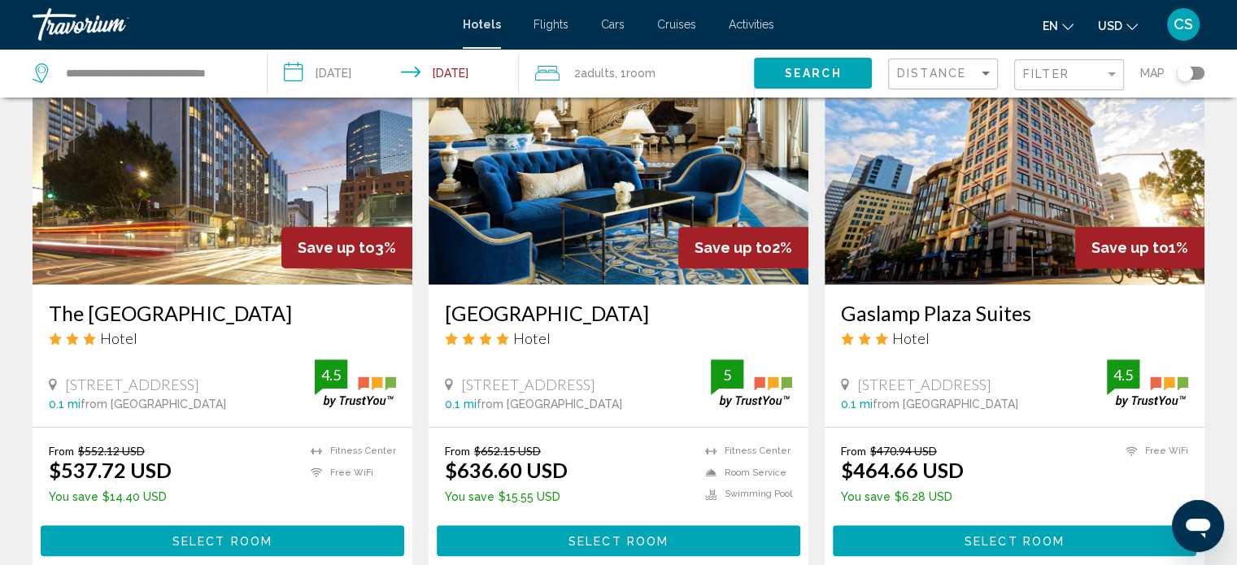
click at [975, 185] on img "Main content" at bounding box center [1015, 154] width 380 height 260
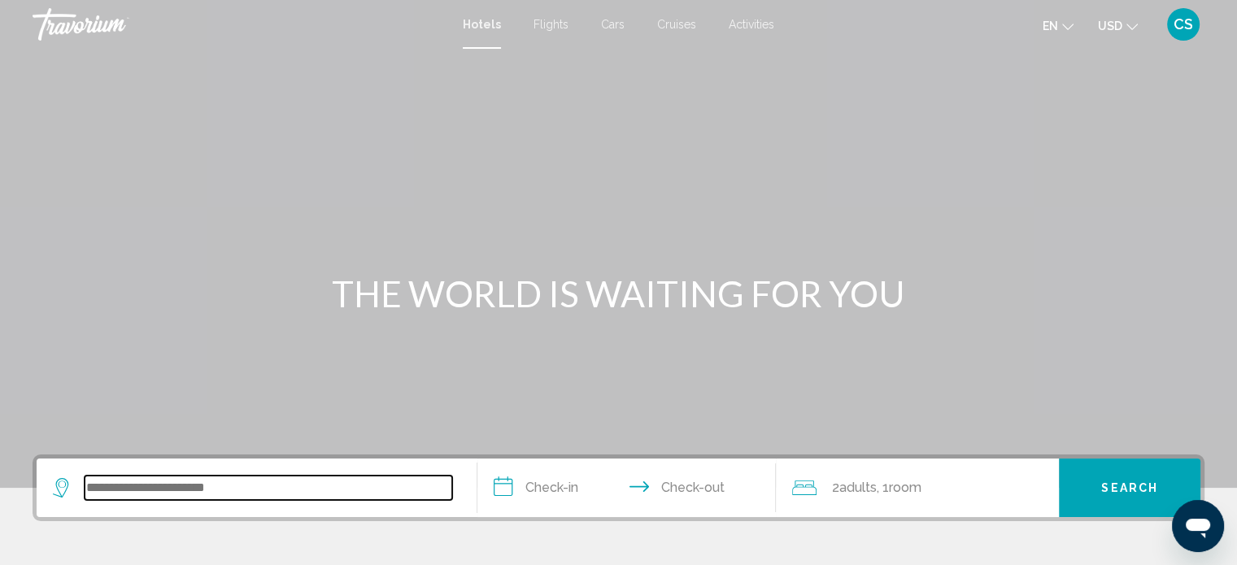
click at [94, 491] on input "Search widget" at bounding box center [269, 488] width 368 height 24
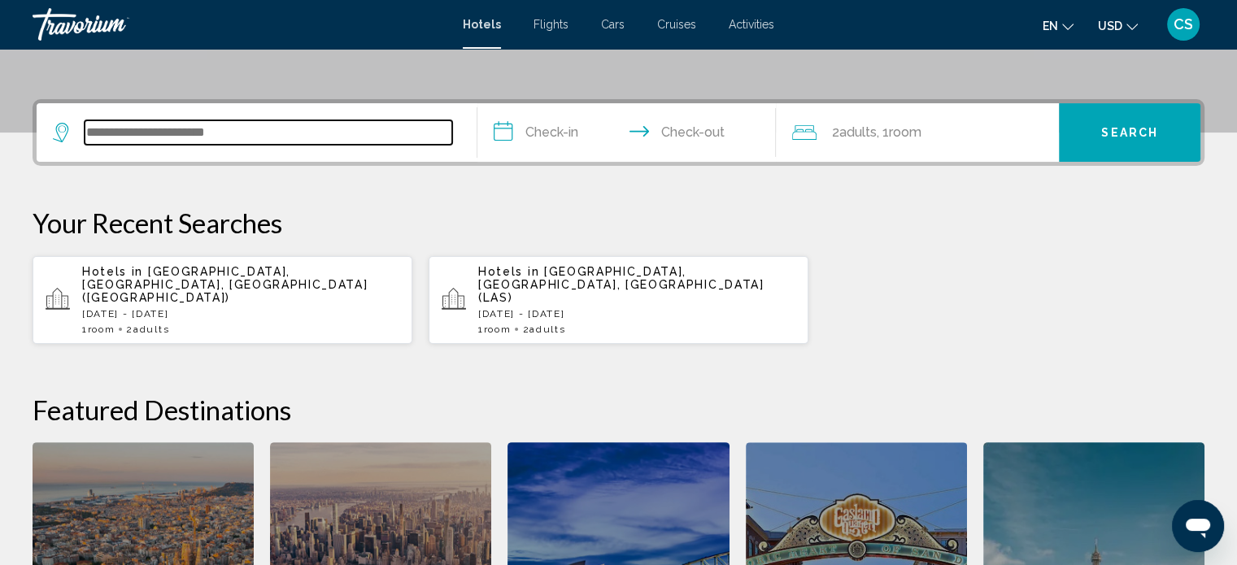
scroll to position [401, 0]
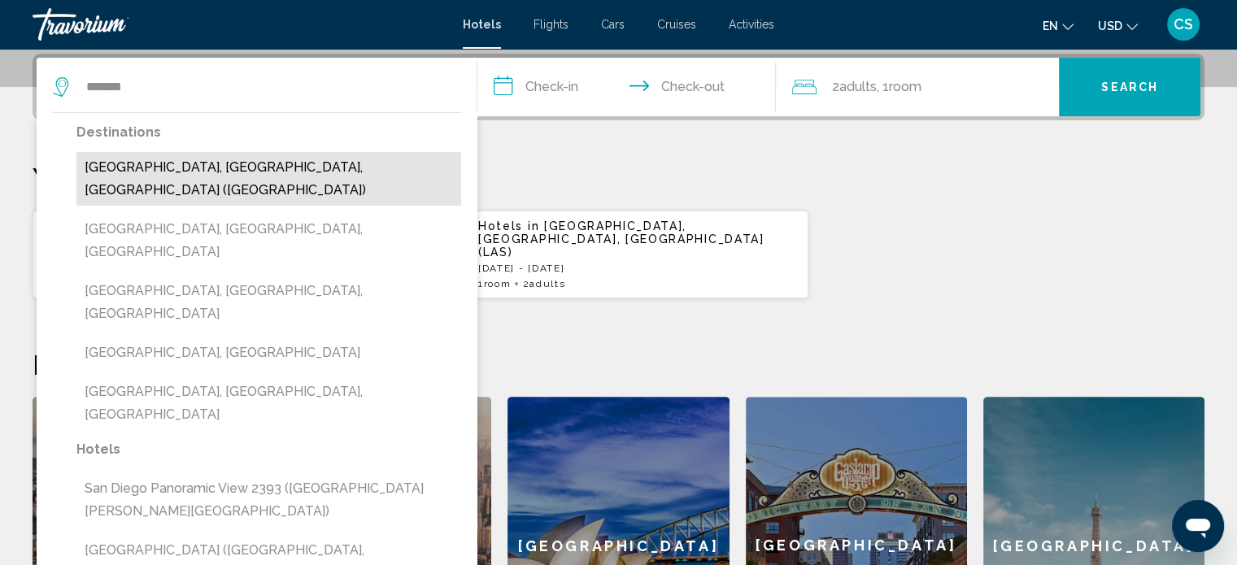
click at [106, 171] on button "[GEOGRAPHIC_DATA], [GEOGRAPHIC_DATA], [GEOGRAPHIC_DATA] ([GEOGRAPHIC_DATA])" at bounding box center [268, 179] width 385 height 54
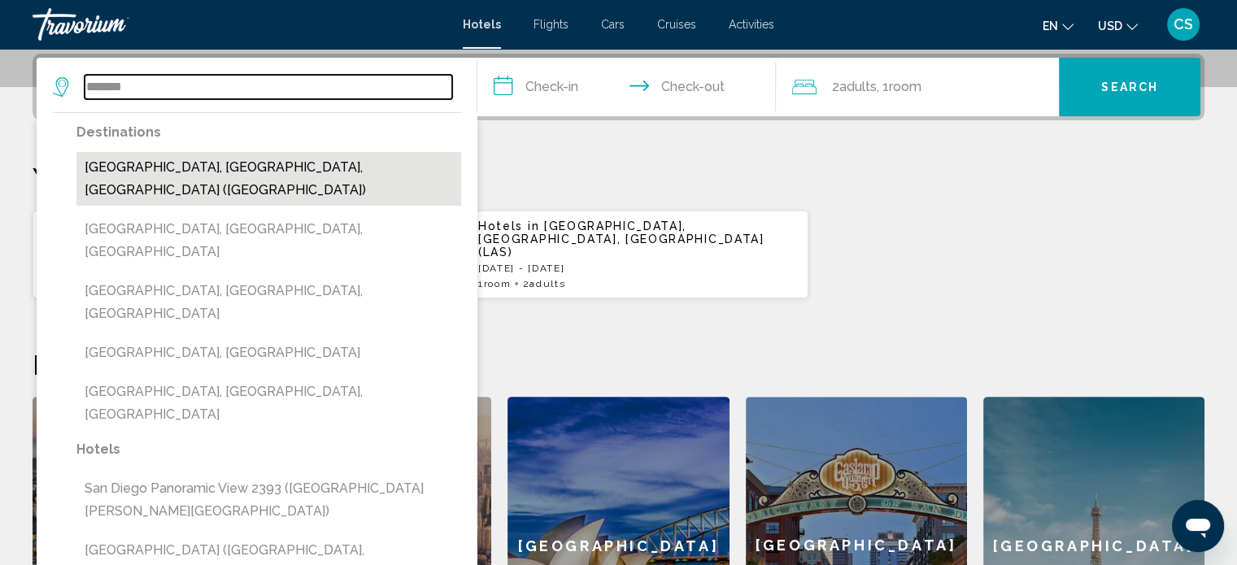
type input "**********"
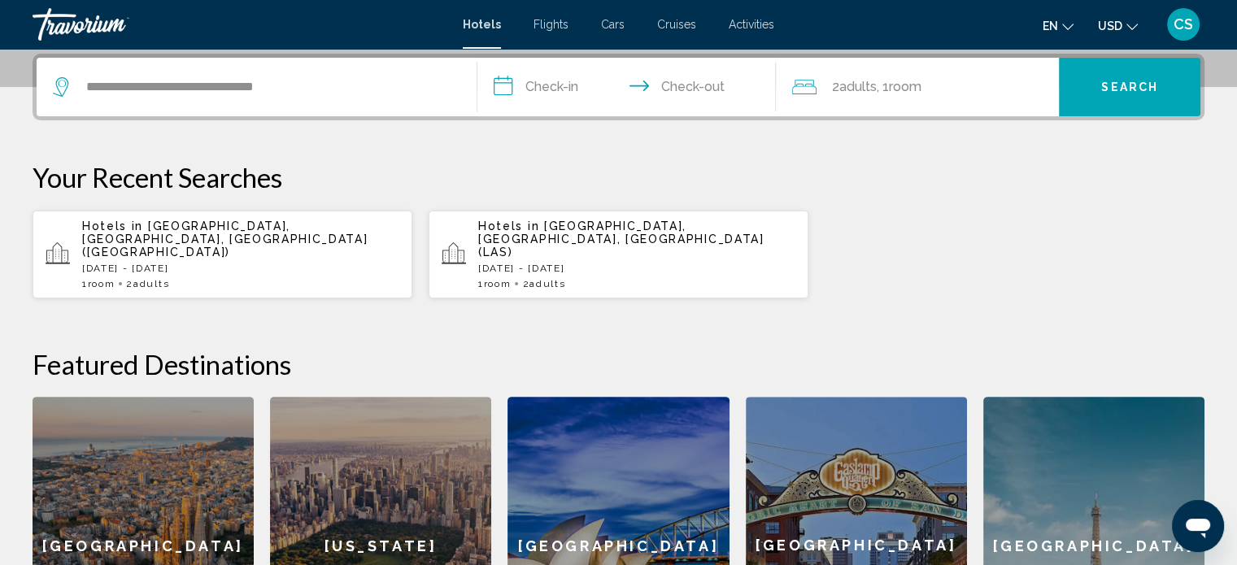
click at [229, 233] on div "Hotels in [GEOGRAPHIC_DATA], [GEOGRAPHIC_DATA], [GEOGRAPHIC_DATA] ([GEOGRAPHIC_…" at bounding box center [240, 255] width 317 height 70
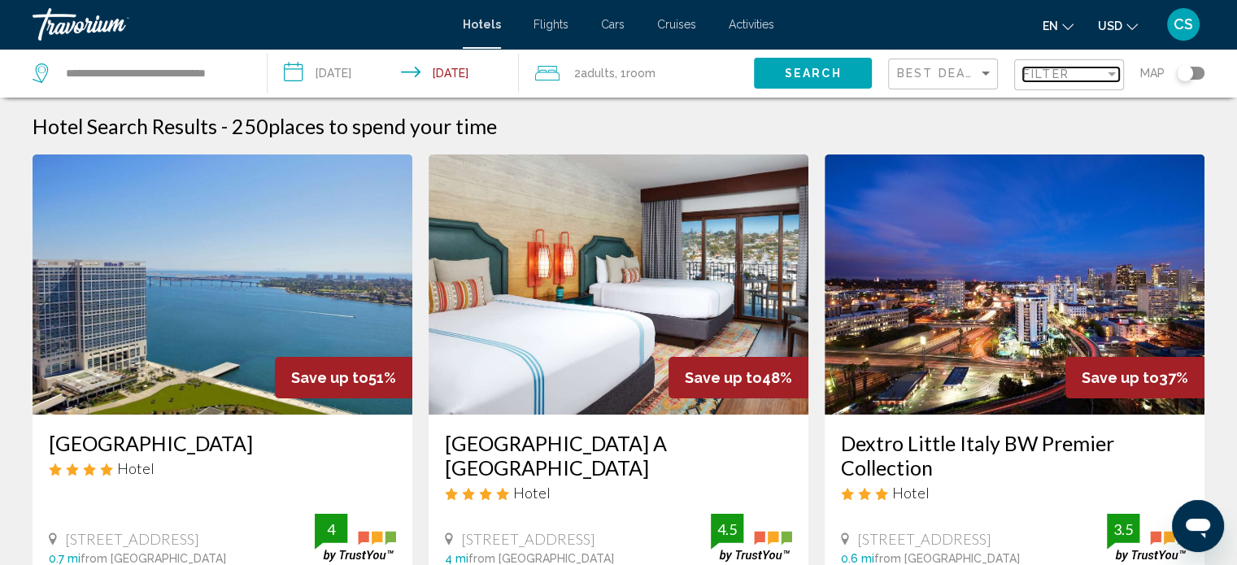
click at [1116, 75] on div "Filter" at bounding box center [1112, 74] width 15 height 13
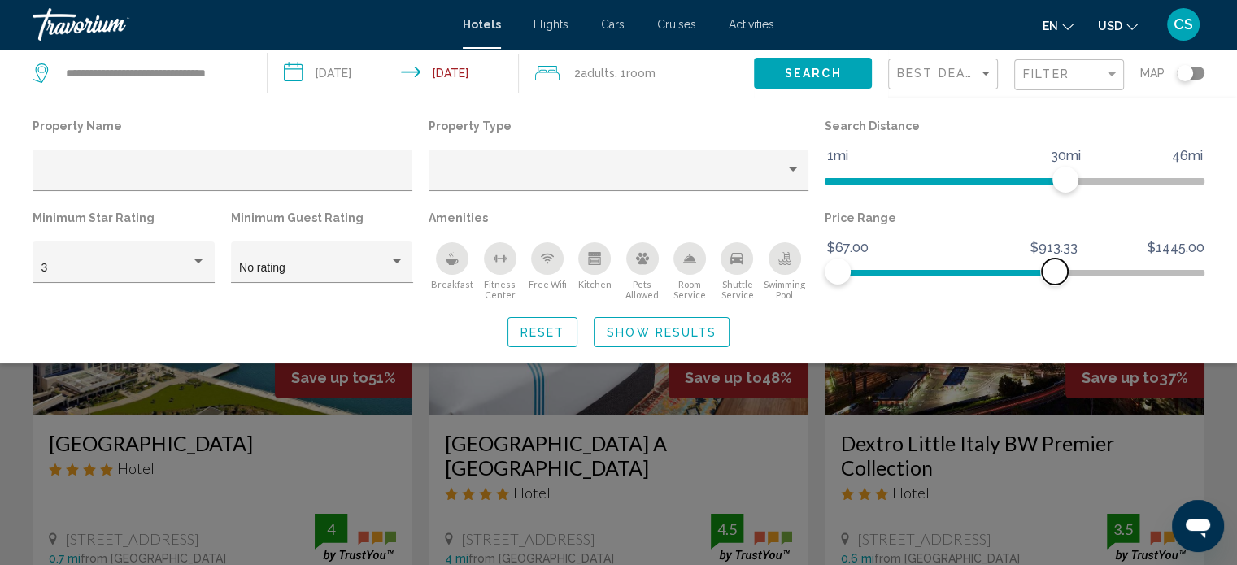
drag, startPoint x: 1188, startPoint y: 273, endPoint x: 1055, endPoint y: 286, distance: 134.0
click at [1055, 286] on div "Price Range $67.00 $1445.00 $67.00 $913.33" at bounding box center [1015, 254] width 396 height 94
click at [796, 171] on div "Property type" at bounding box center [793, 170] width 8 height 4
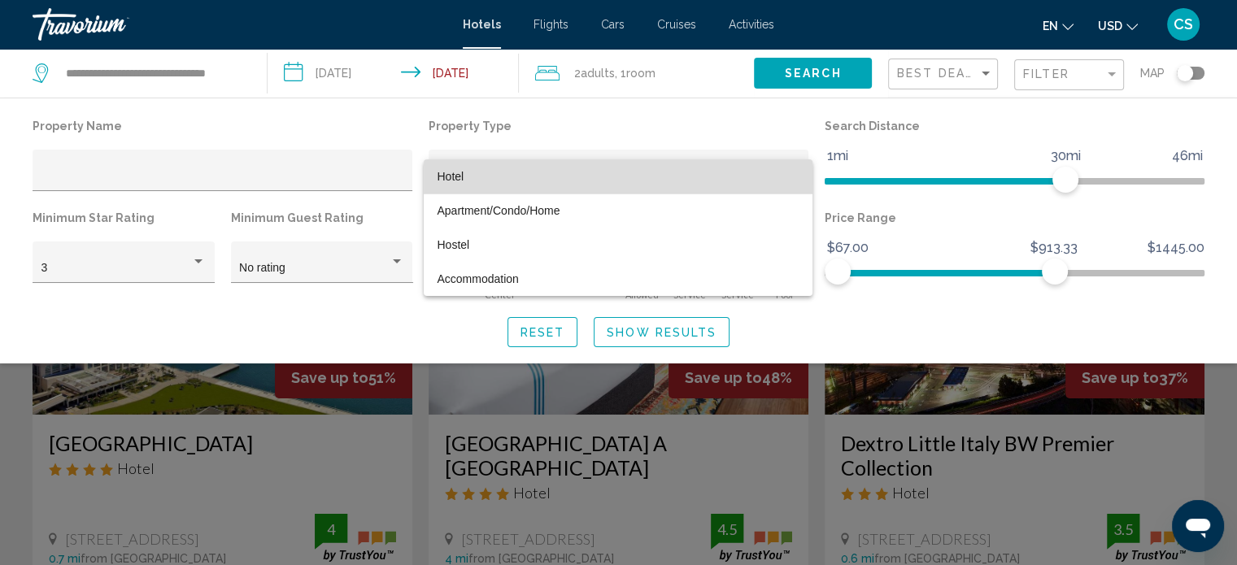
click at [462, 177] on span "Hotel" at bounding box center [450, 176] width 27 height 13
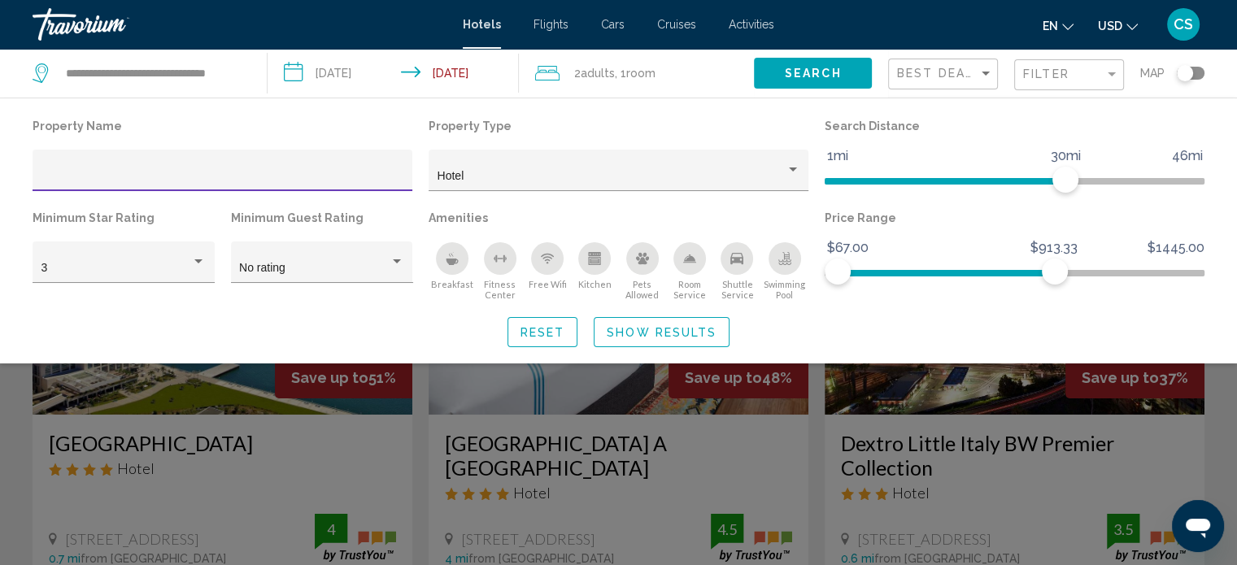
click at [166, 170] on input "Hotel Filters" at bounding box center [222, 176] width 363 height 13
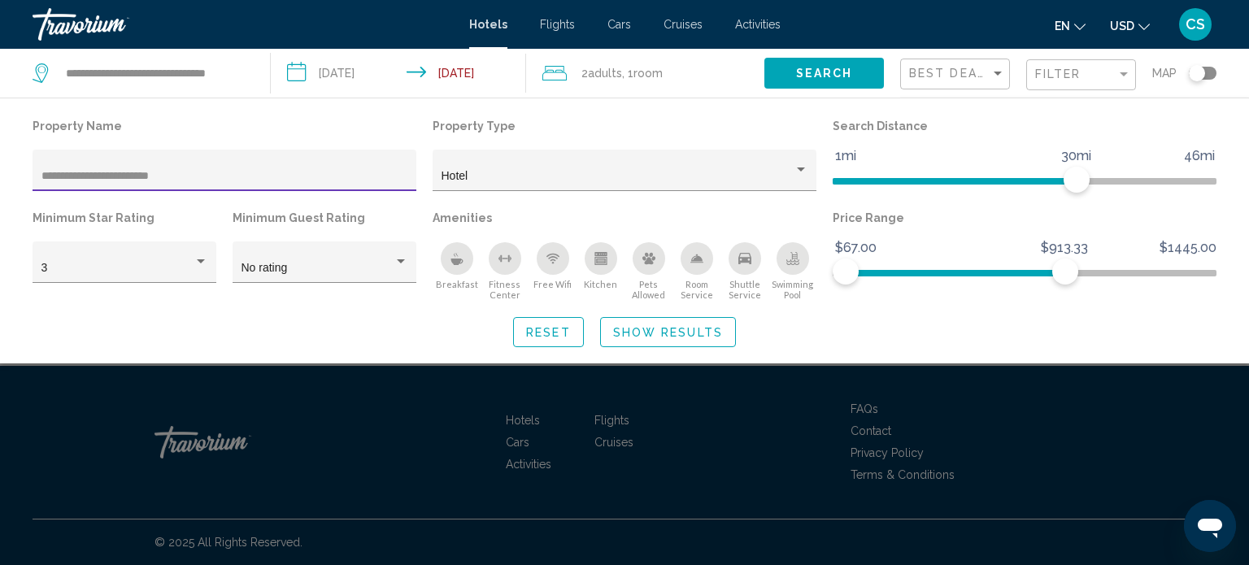
click at [824, 78] on span "Search" at bounding box center [824, 74] width 57 height 13
click at [1002, 77] on div "Sort by" at bounding box center [998, 73] width 15 height 13
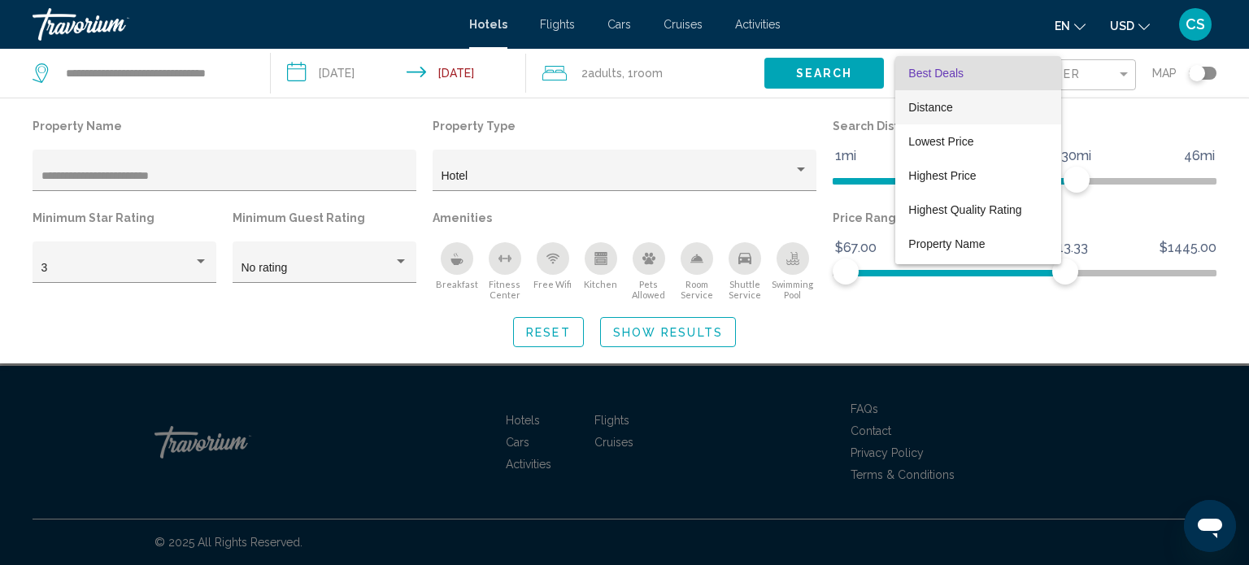
click at [947, 109] on span "Distance" at bounding box center [931, 107] width 44 height 13
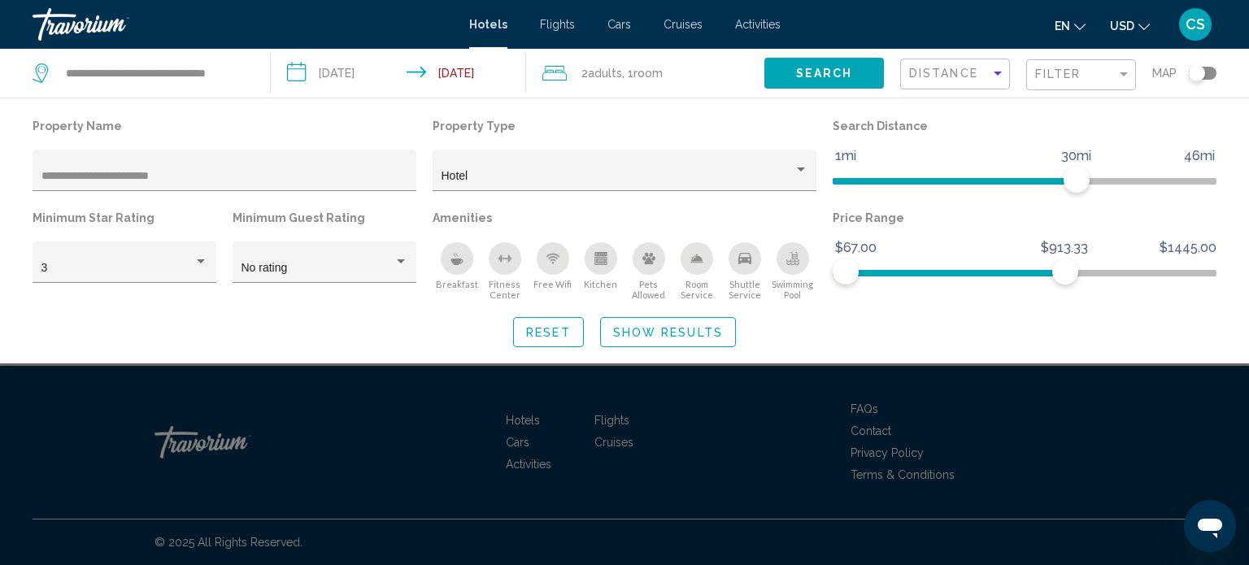
click at [849, 71] on span "Search" at bounding box center [824, 74] width 57 height 13
click at [843, 77] on span "Search" at bounding box center [824, 74] width 57 height 13
click at [996, 76] on div "Sort by" at bounding box center [998, 73] width 15 height 13
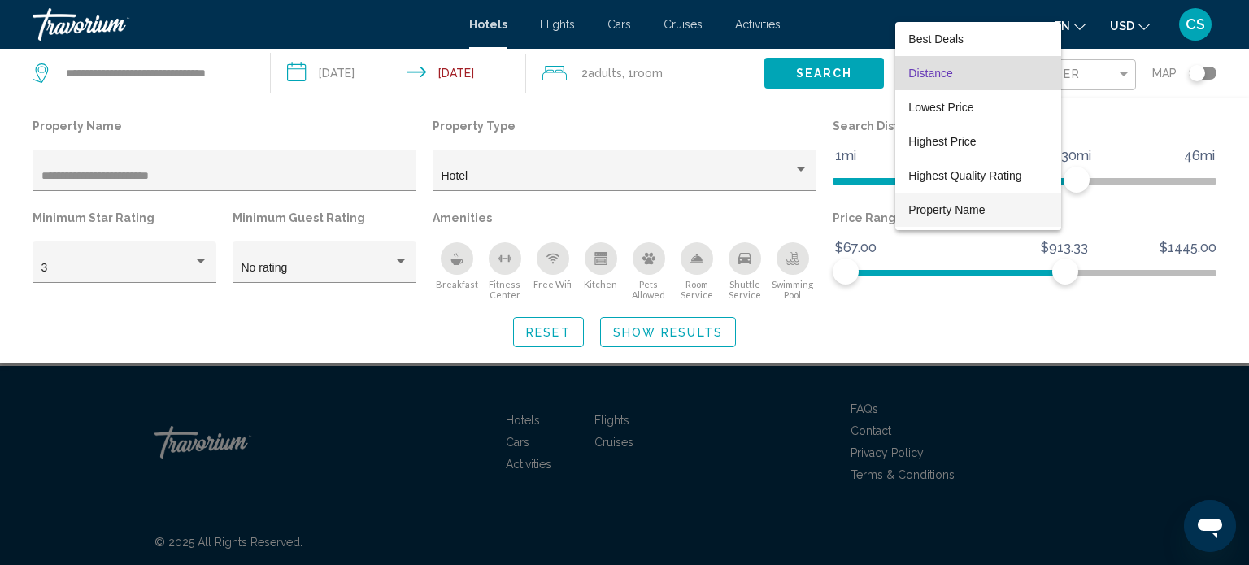
click at [963, 208] on span "Property Name" at bounding box center [947, 209] width 76 height 13
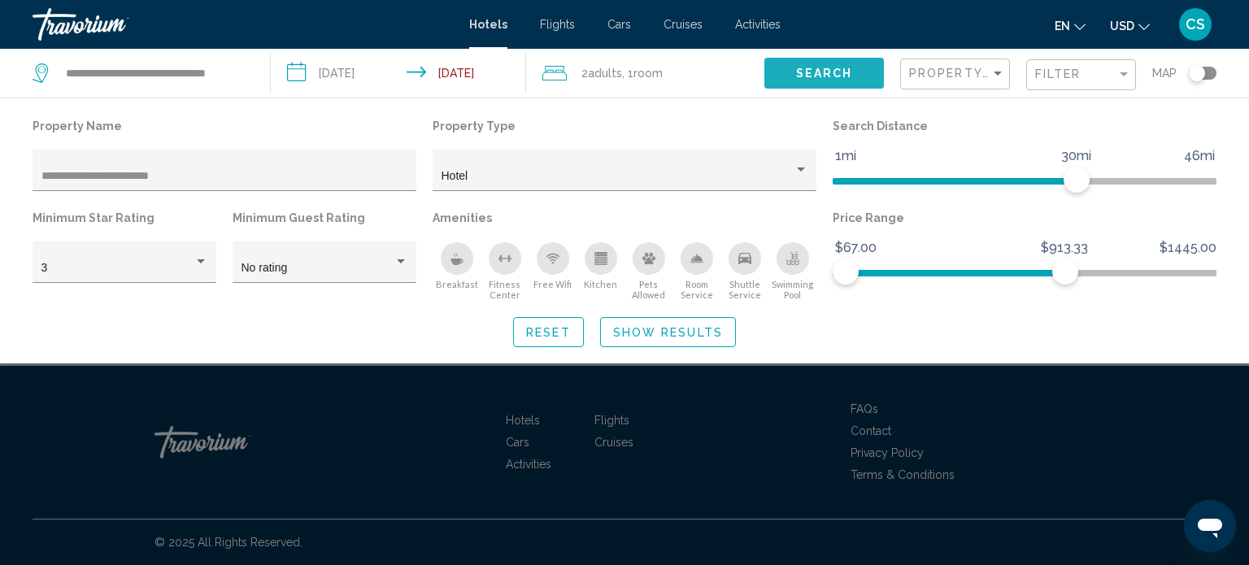
click at [850, 68] on span "Search" at bounding box center [824, 74] width 57 height 13
click at [203, 170] on input "**********" at bounding box center [224, 176] width 367 height 13
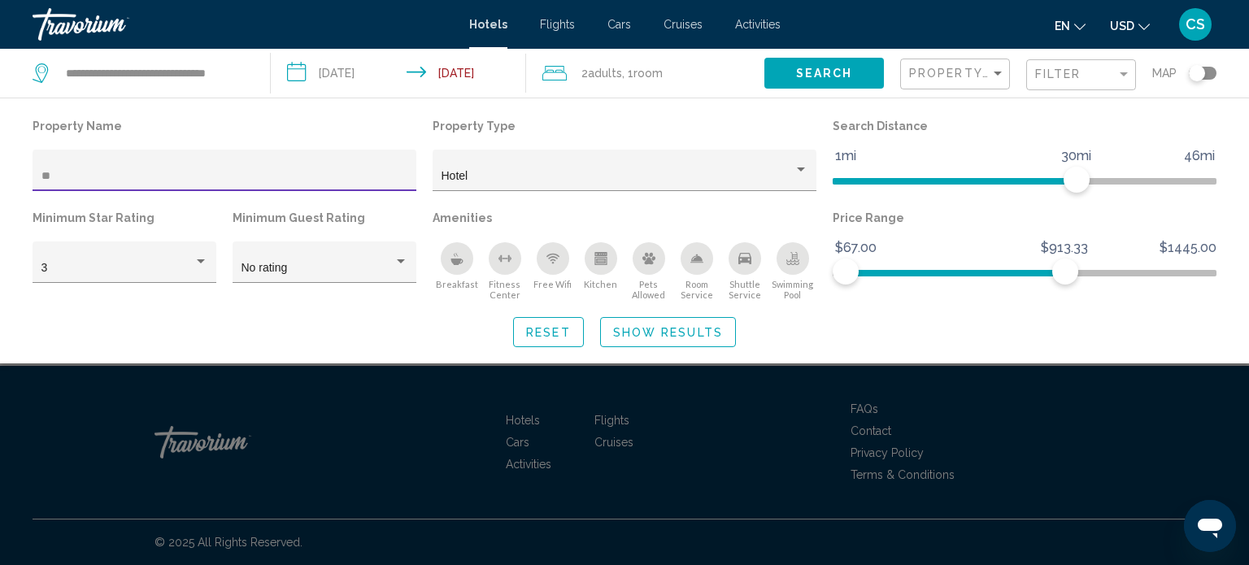
type input "*"
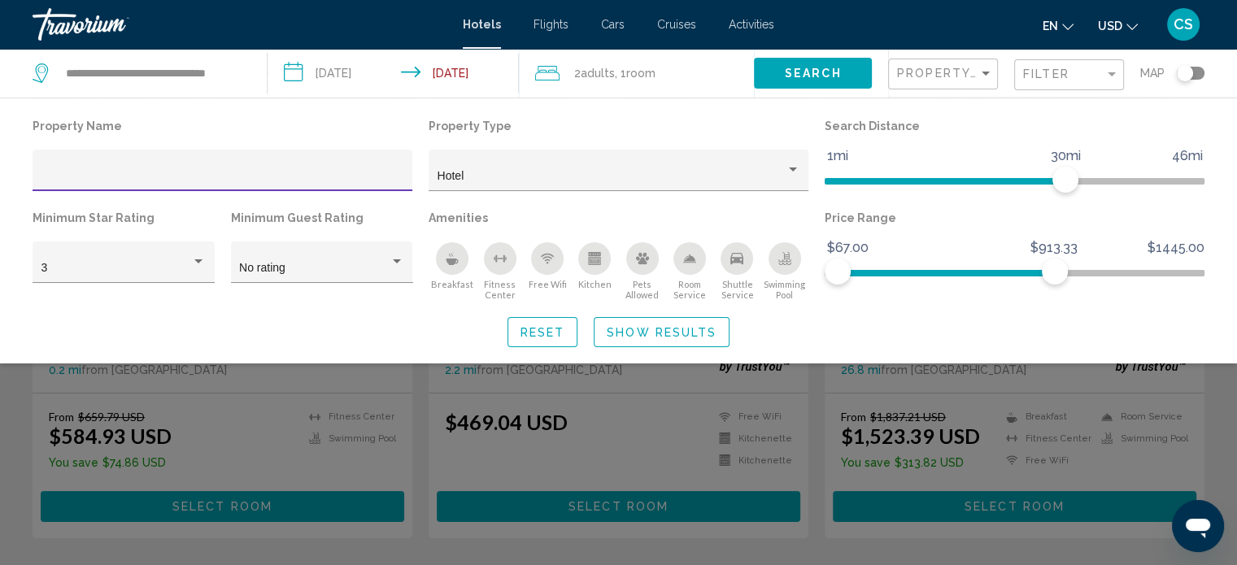
scroll to position [195, 0]
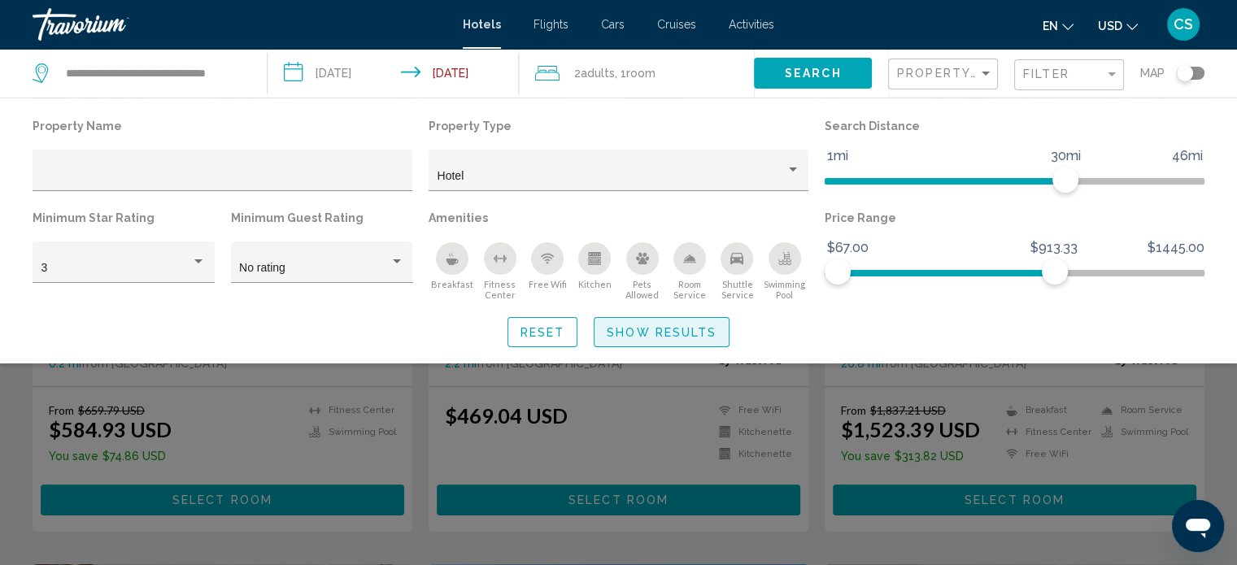
click at [675, 333] on span "Show Results" at bounding box center [662, 332] width 110 height 13
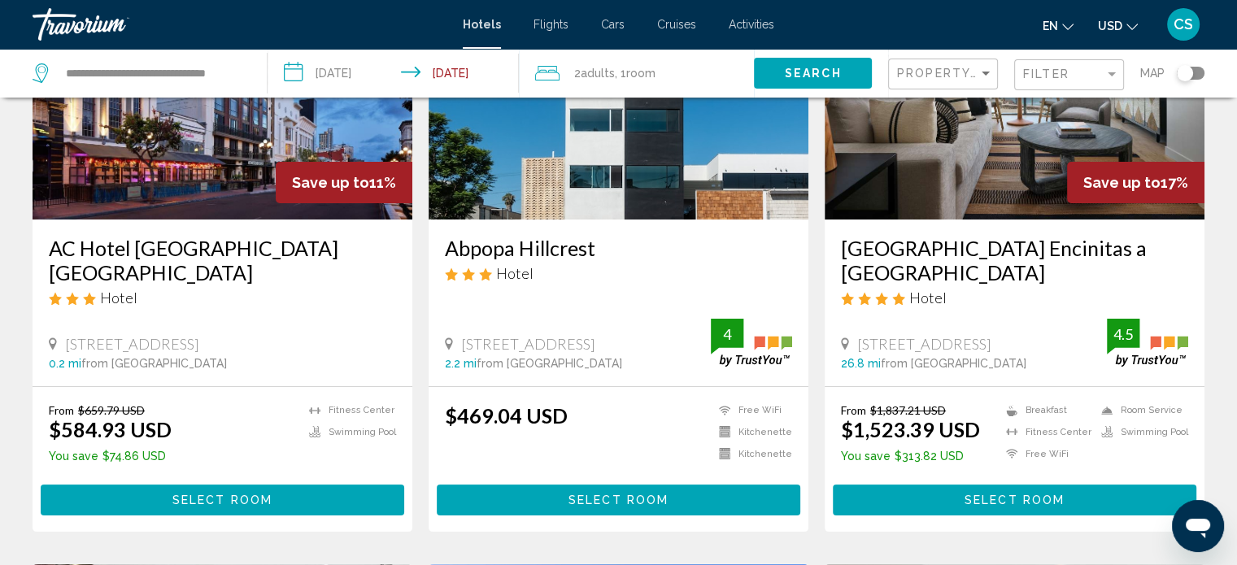
click at [331, 252] on h3 "AC Hotel [GEOGRAPHIC_DATA] [GEOGRAPHIC_DATA]" at bounding box center [222, 260] width 347 height 49
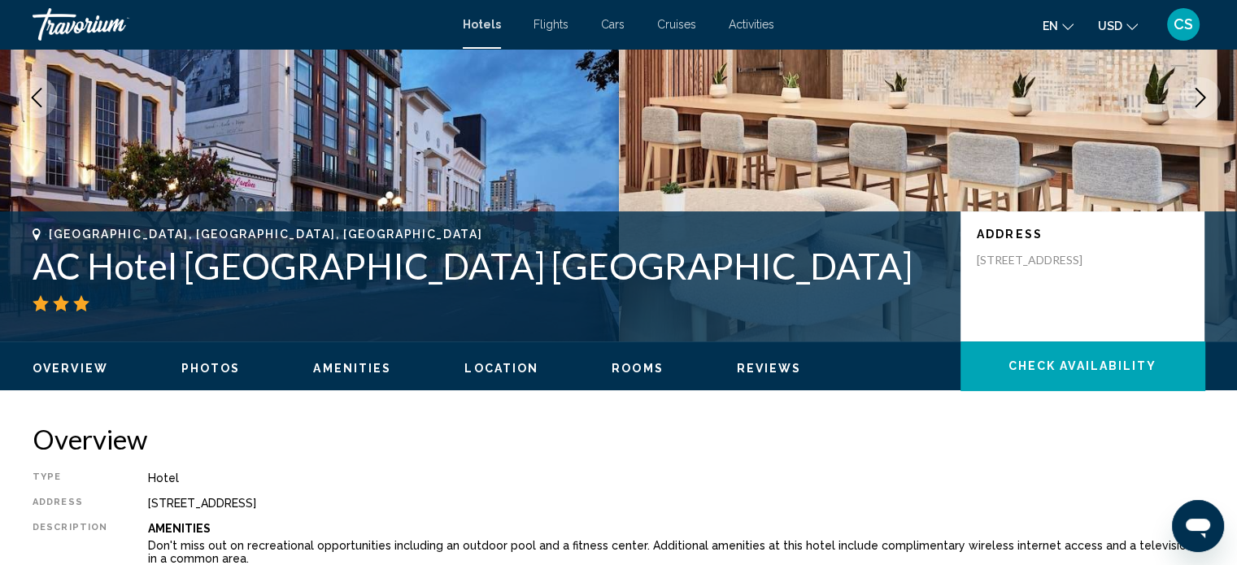
scroll to position [10, 0]
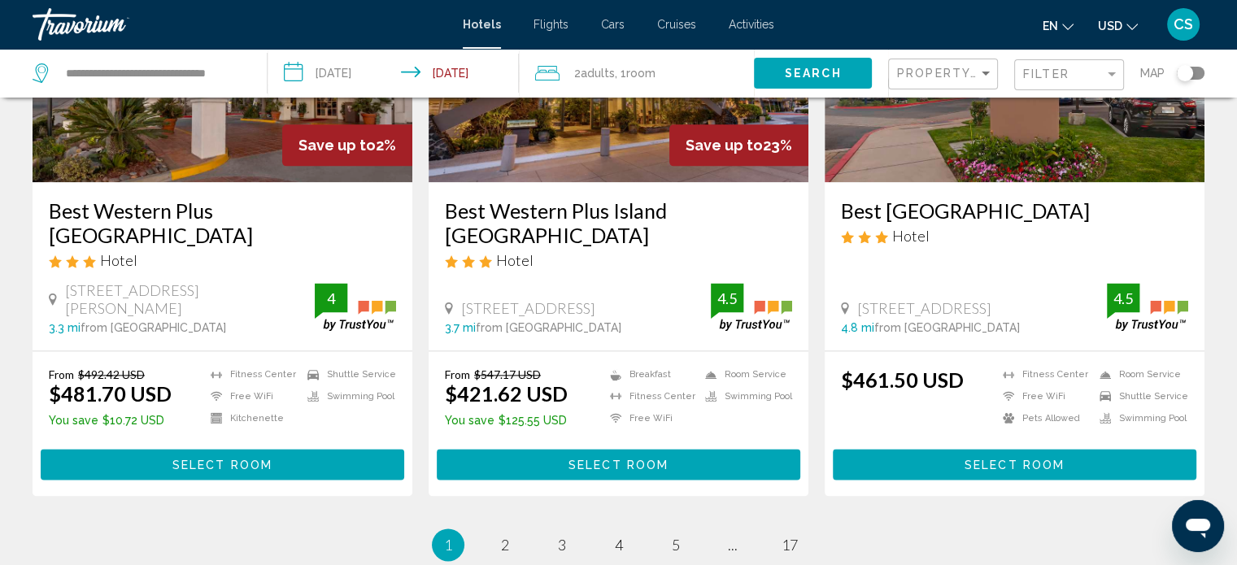
scroll to position [2089, 0]
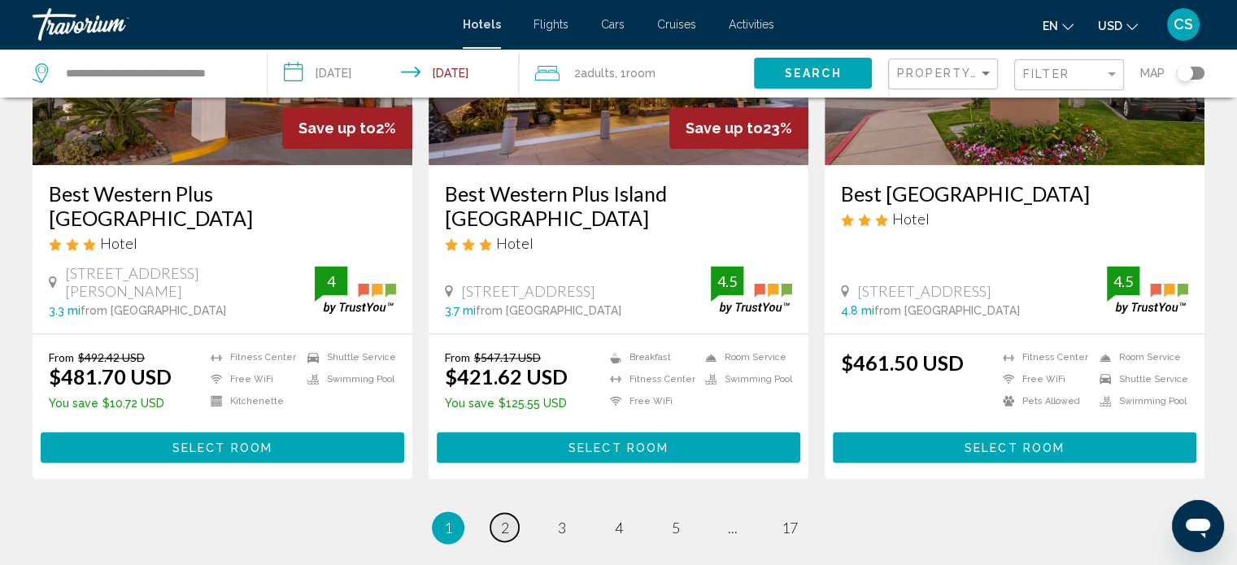
click at [506, 519] on span "2" at bounding box center [505, 528] width 8 height 18
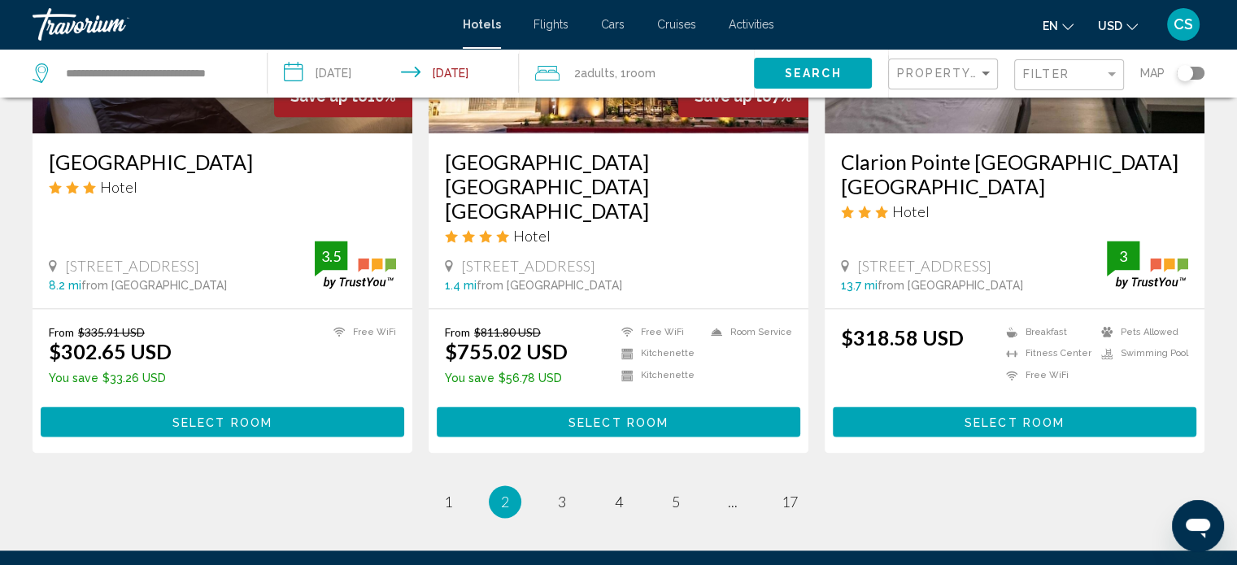
scroll to position [2108, 0]
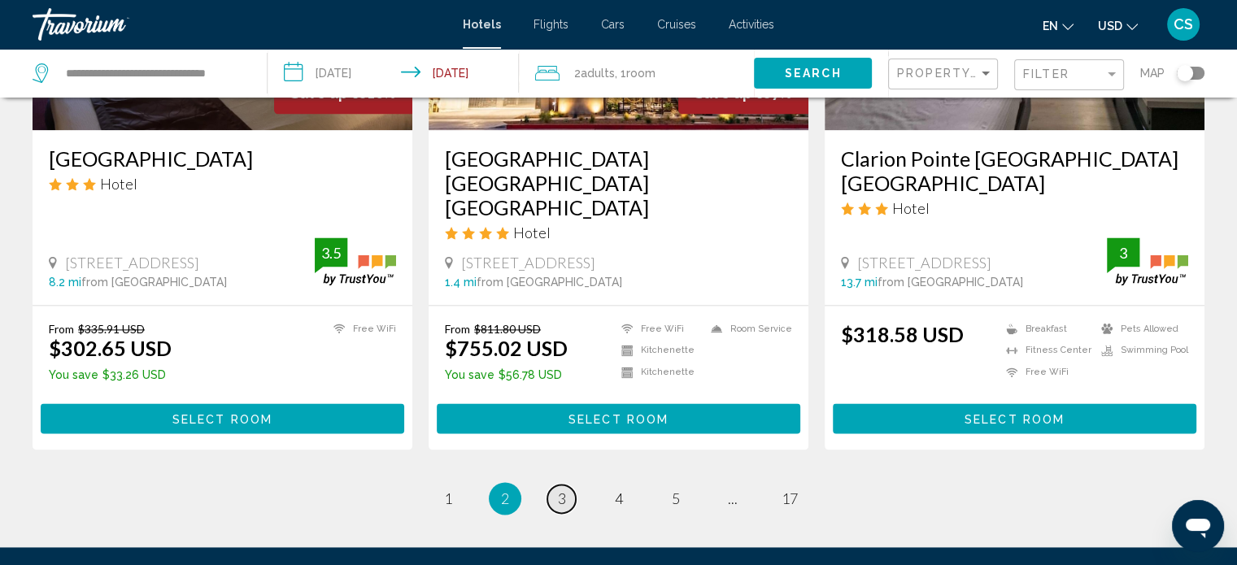
click at [567, 485] on link "page 3" at bounding box center [561, 499] width 28 height 28
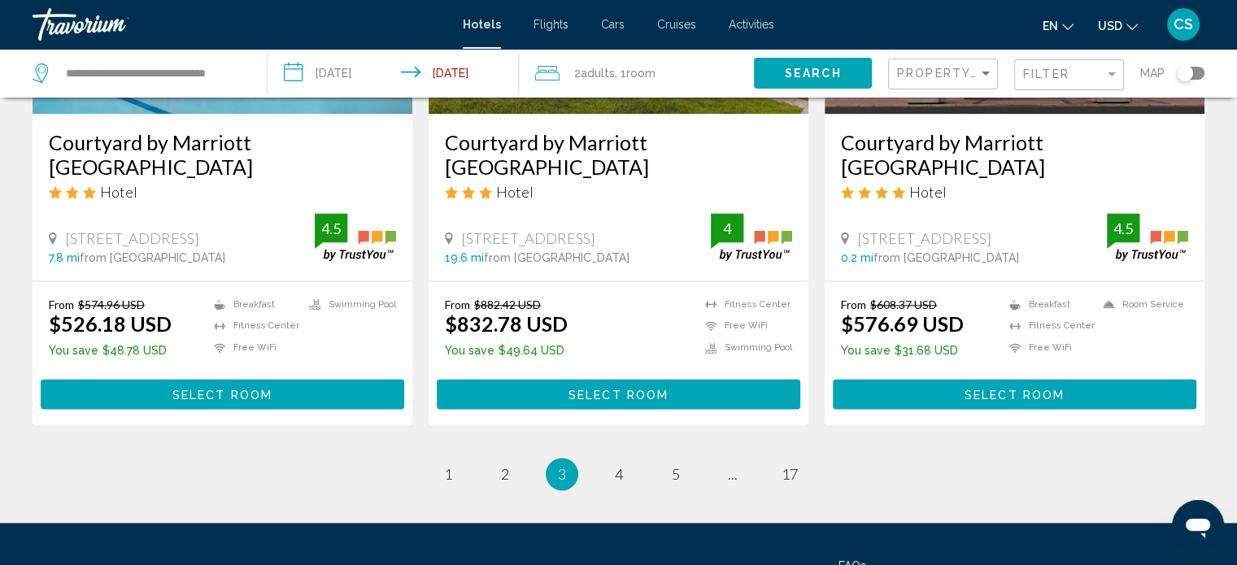
scroll to position [2161, 0]
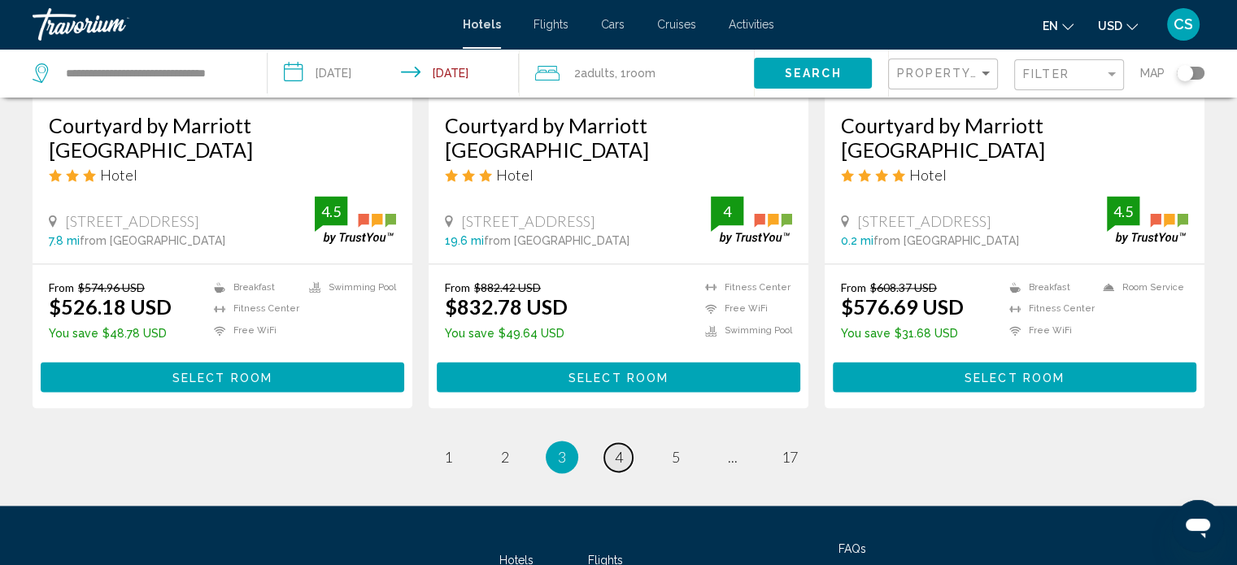
click at [620, 448] on span "4" at bounding box center [619, 457] width 8 height 18
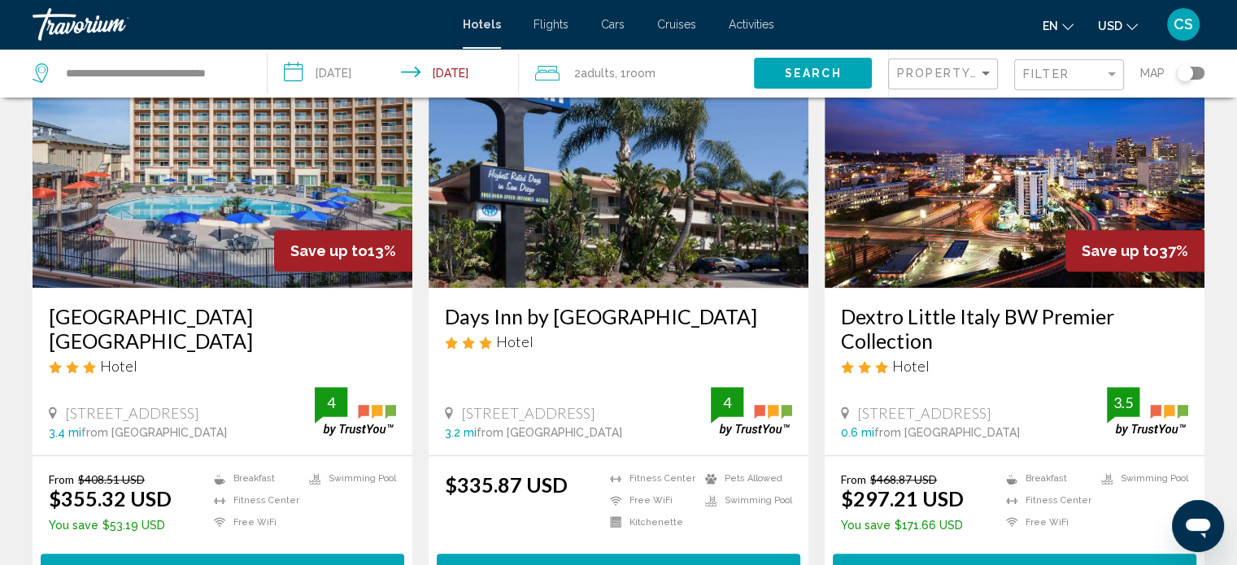
scroll to position [1415, 0]
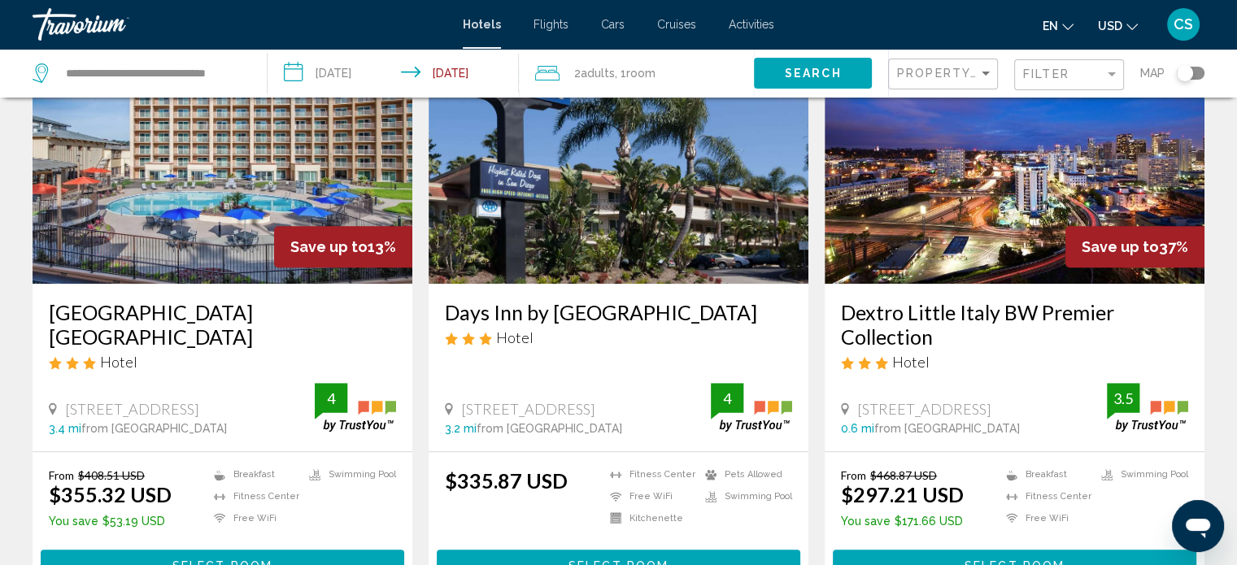
click at [1183, 25] on span "CS" at bounding box center [1184, 24] width 20 height 16
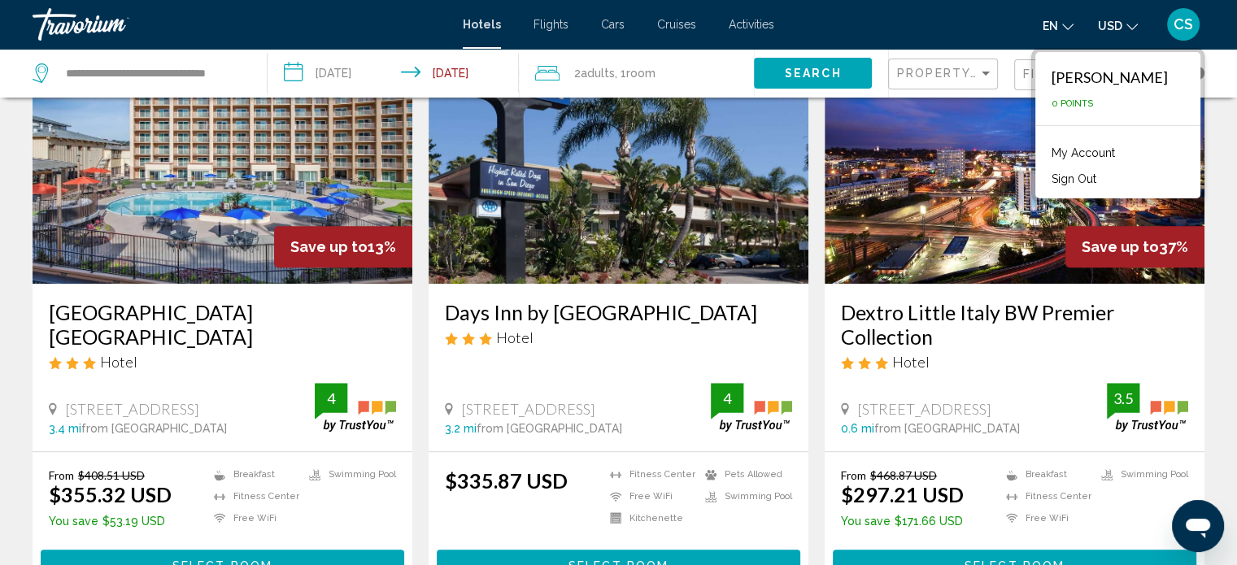
click at [1105, 179] on button "Sign Out" at bounding box center [1074, 178] width 61 height 21
